Goal: Communication & Community: Participate in discussion

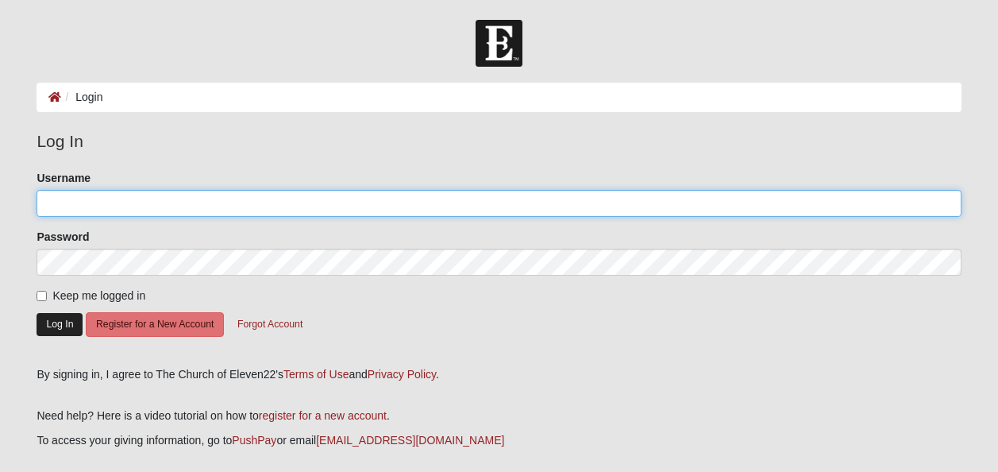
type input "[EMAIL_ADDRESS][DOMAIN_NAME]"
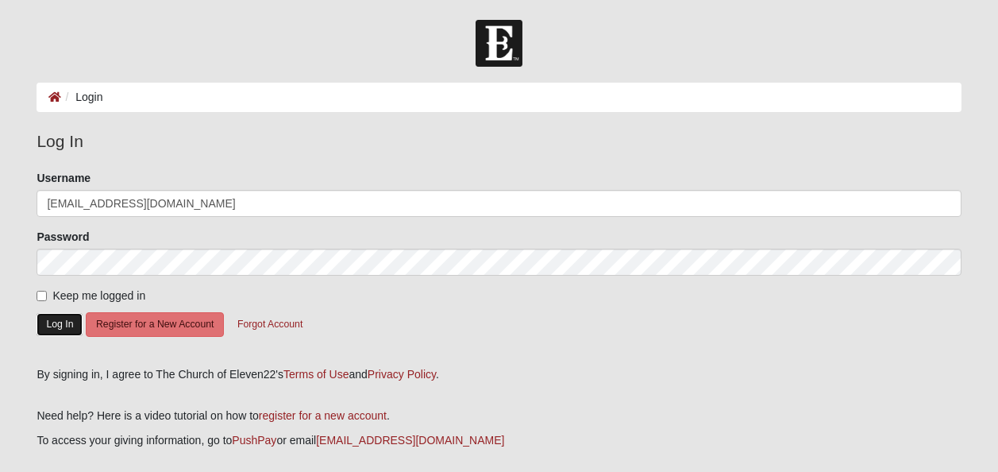
click at [64, 322] on button "Log In" at bounding box center [60, 324] width 46 height 23
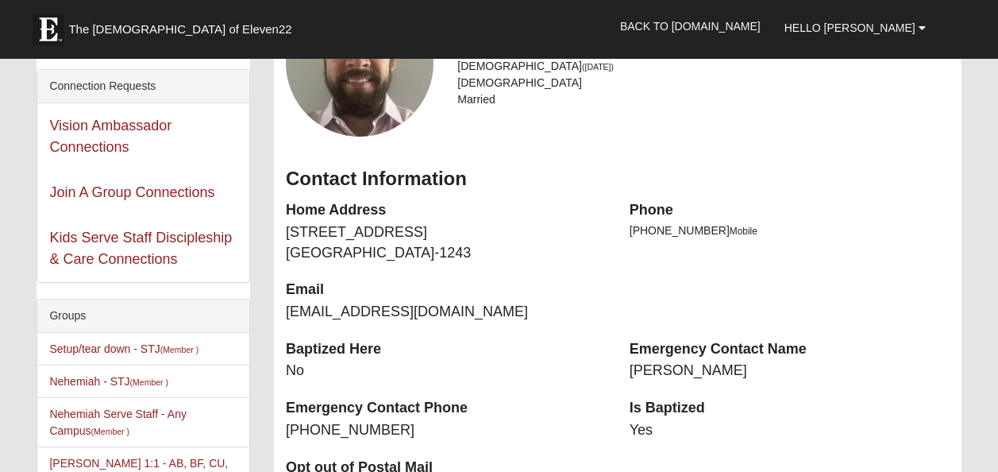
scroll to position [238, 0]
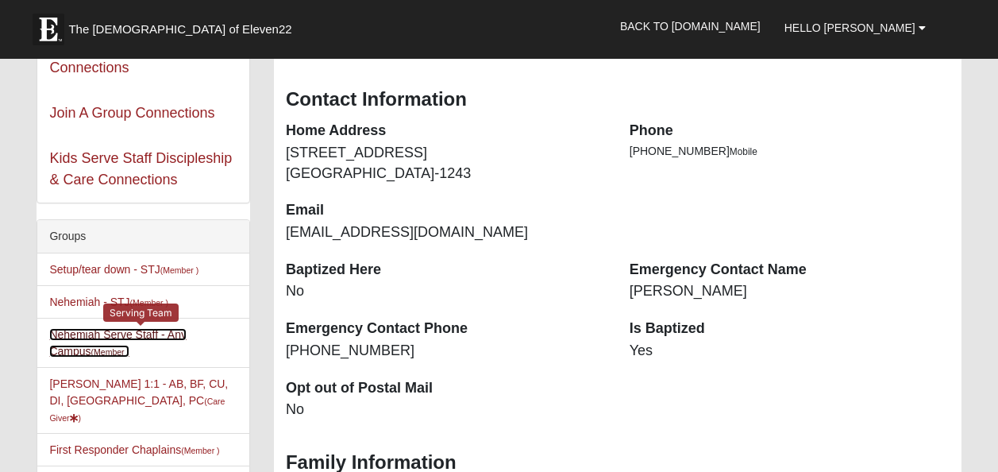
click at [115, 338] on link "Nehemiah Serve Staff - Any Campus (Member )" at bounding box center [117, 342] width 137 height 29
click at [112, 334] on link "Nehemiah Serve Staff - Any Campus (Member )" at bounding box center [117, 342] width 137 height 29
click at [92, 328] on link "Nehemiah Serve Staff - Any Campus (Member )" at bounding box center [117, 342] width 137 height 29
click at [105, 333] on link "Nehemiah Serve Staff - Any Campus (Member )" at bounding box center [117, 342] width 137 height 29
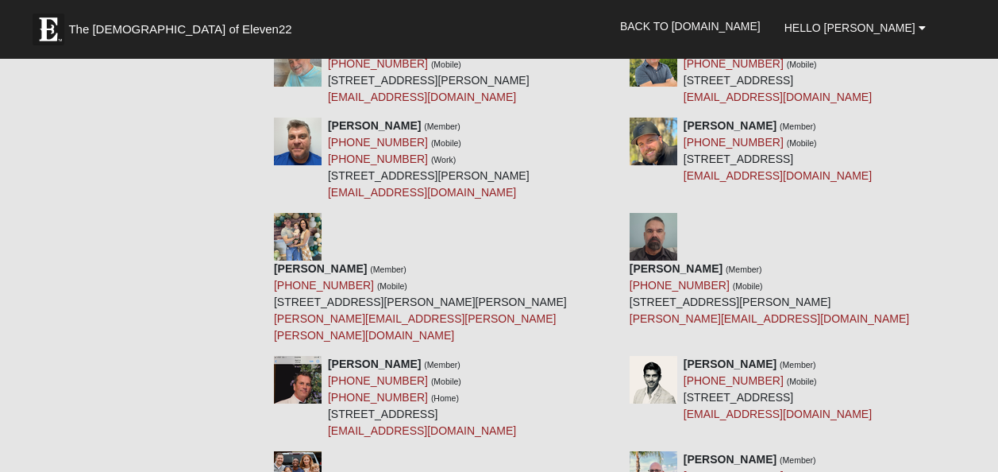
scroll to position [7703, 0]
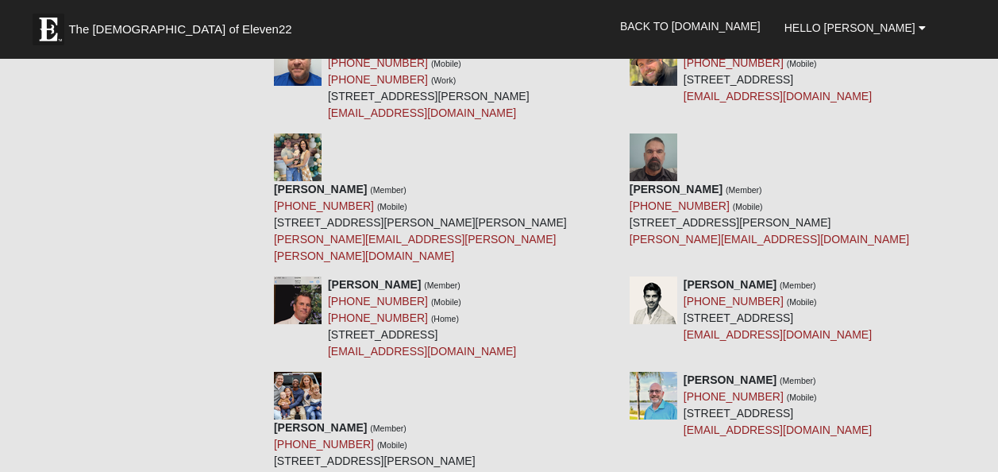
drag, startPoint x: 901, startPoint y: 279, endPoint x: 692, endPoint y: 231, distance: 214.2
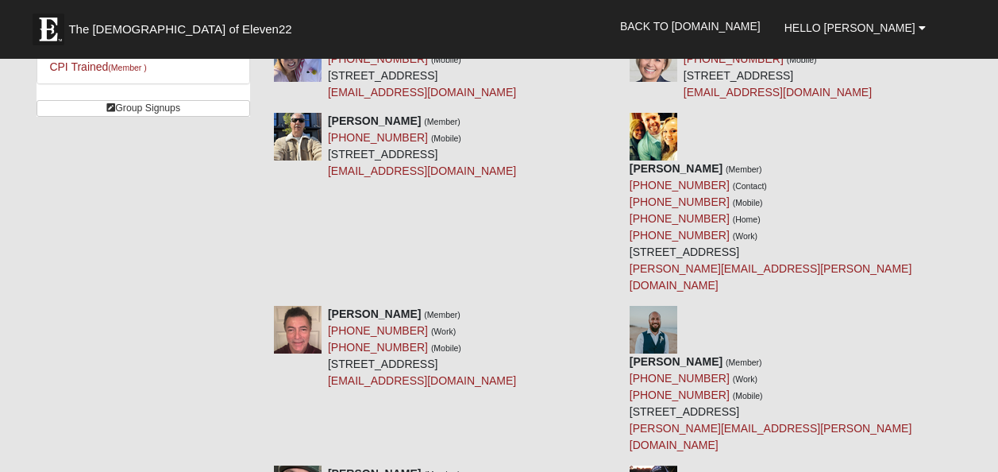
scroll to position [0, 0]
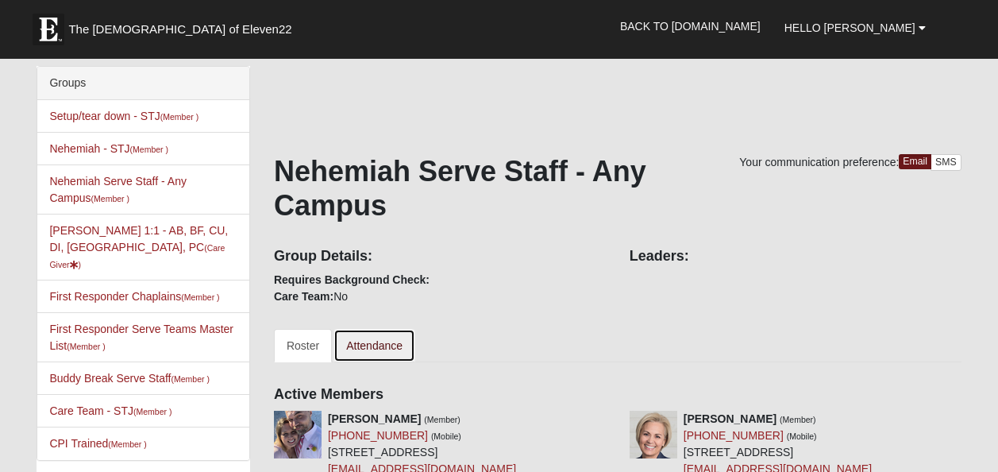
click at [371, 338] on link "Attendance" at bounding box center [375, 345] width 82 height 33
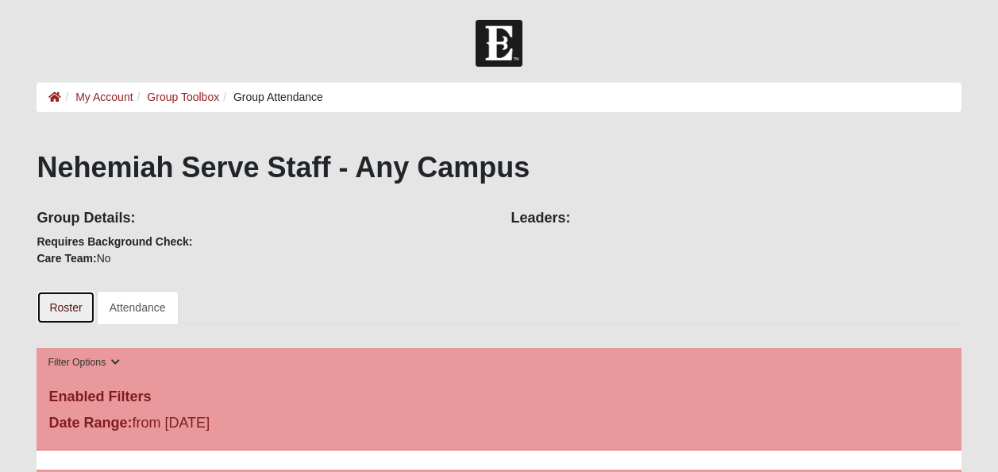
click at [66, 318] on link "Roster" at bounding box center [66, 307] width 58 height 33
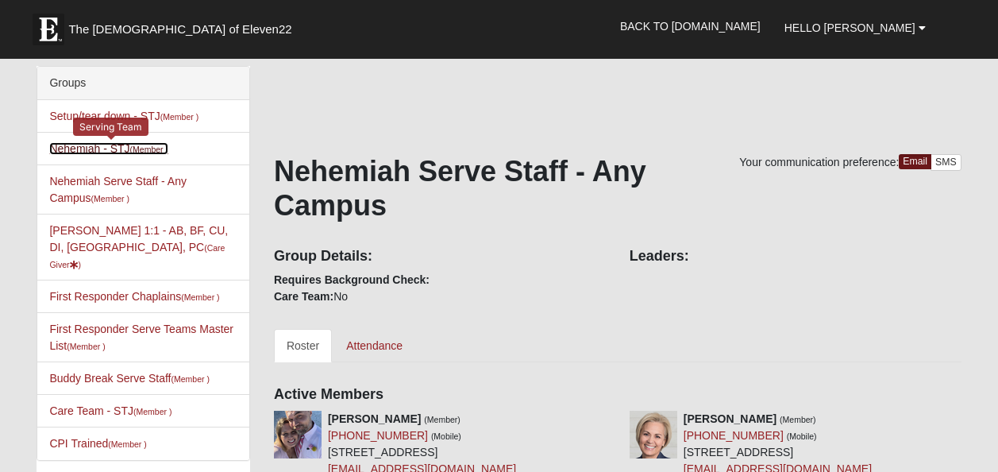
click at [79, 145] on link "Nehemiah - STJ (Member )" at bounding box center [108, 148] width 119 height 13
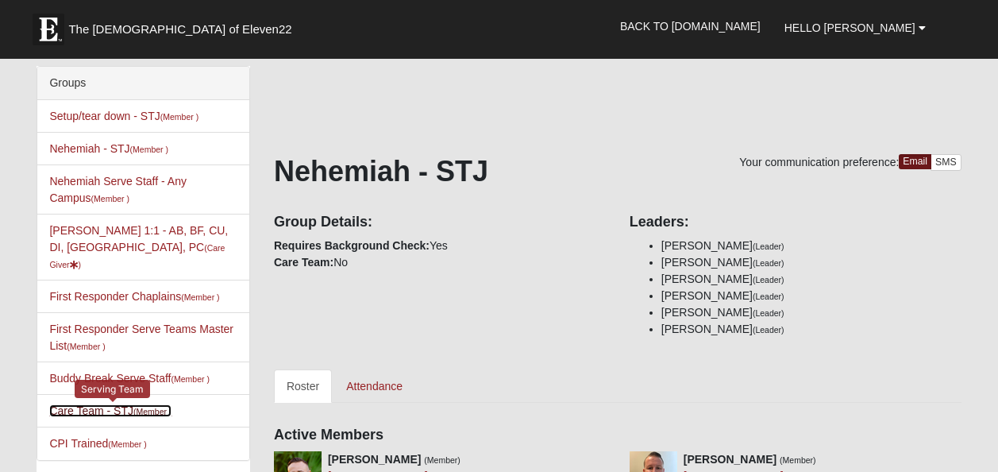
click at [87, 404] on link "Care Team - STJ (Member )" at bounding box center [110, 410] width 122 height 13
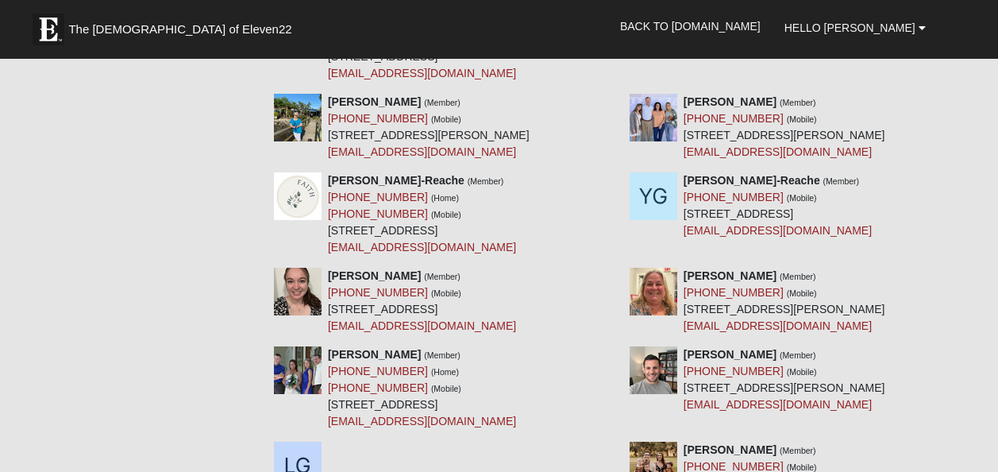
scroll to position [2303, 0]
